Goal: Task Accomplishment & Management: Manage account settings

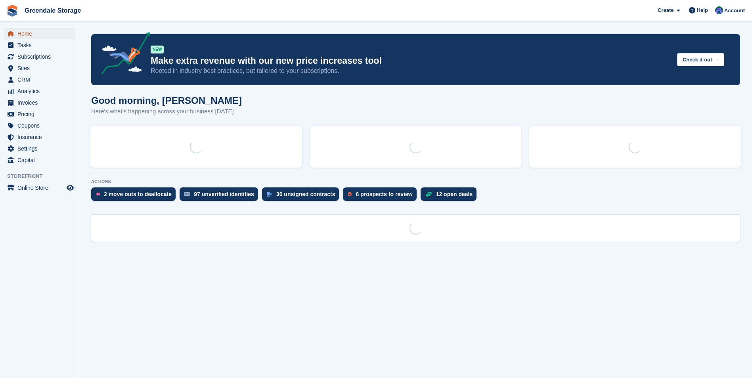
click at [26, 33] on span "Home" at bounding box center [41, 33] width 48 height 11
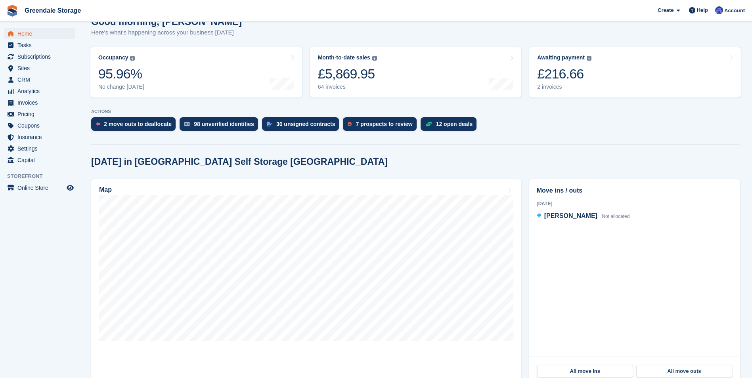
scroll to position [79, 0]
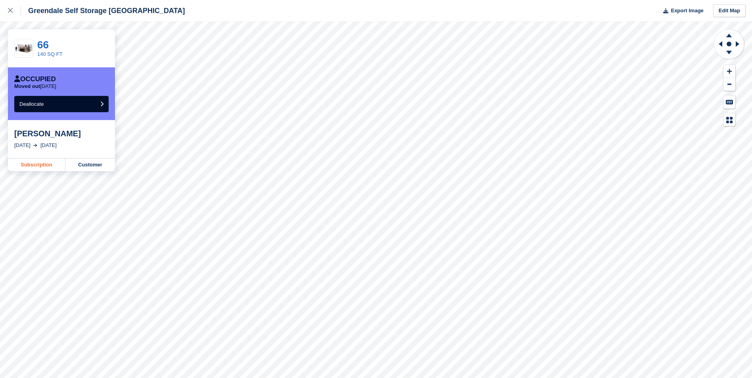
click at [32, 166] on link "Subscription" at bounding box center [37, 165] width 58 height 13
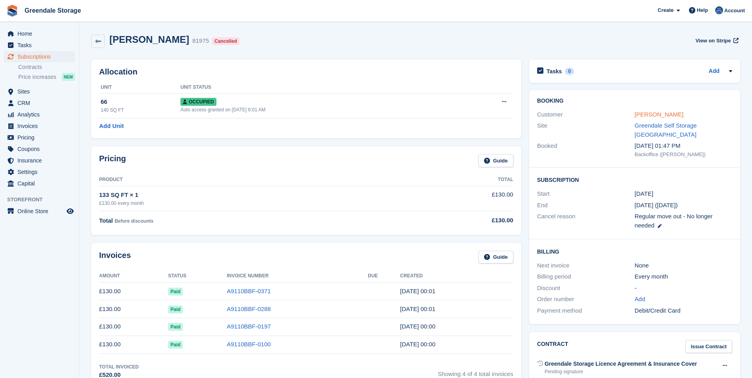
click at [644, 113] on link "[PERSON_NAME]" at bounding box center [659, 114] width 49 height 7
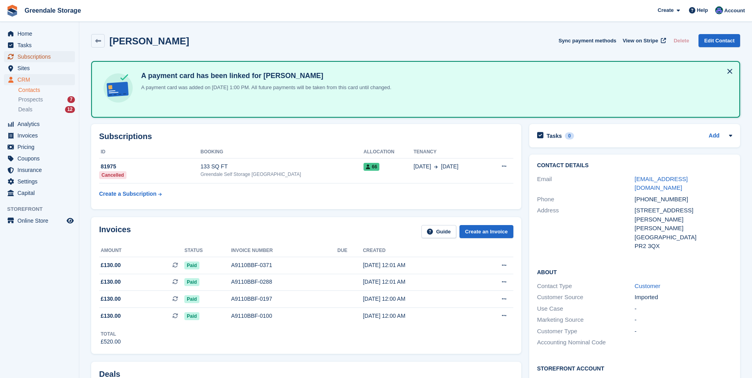
click at [33, 60] on span "Subscriptions" at bounding box center [41, 56] width 48 height 11
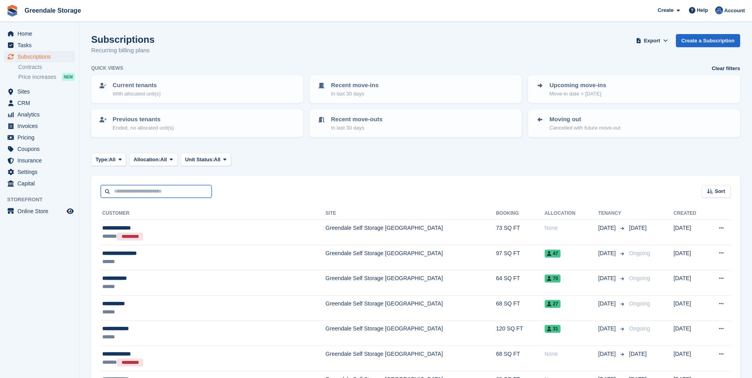
click at [183, 188] on input "text" at bounding box center [156, 191] width 111 height 13
type input "*****"
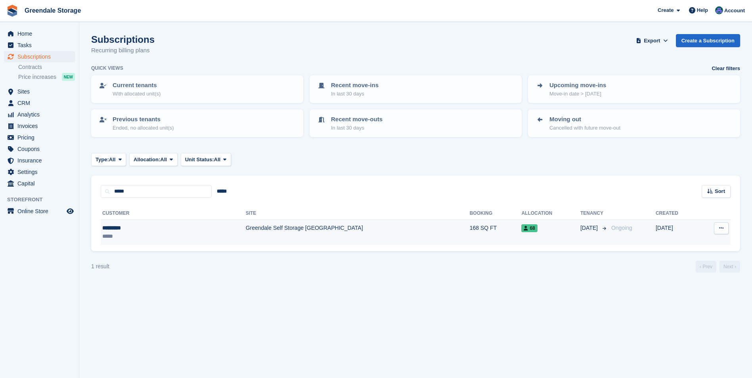
click at [470, 230] on td "168 SQ FT" at bounding box center [496, 232] width 52 height 25
